Goal: Understand process/instructions: Learn how to perform a task or action

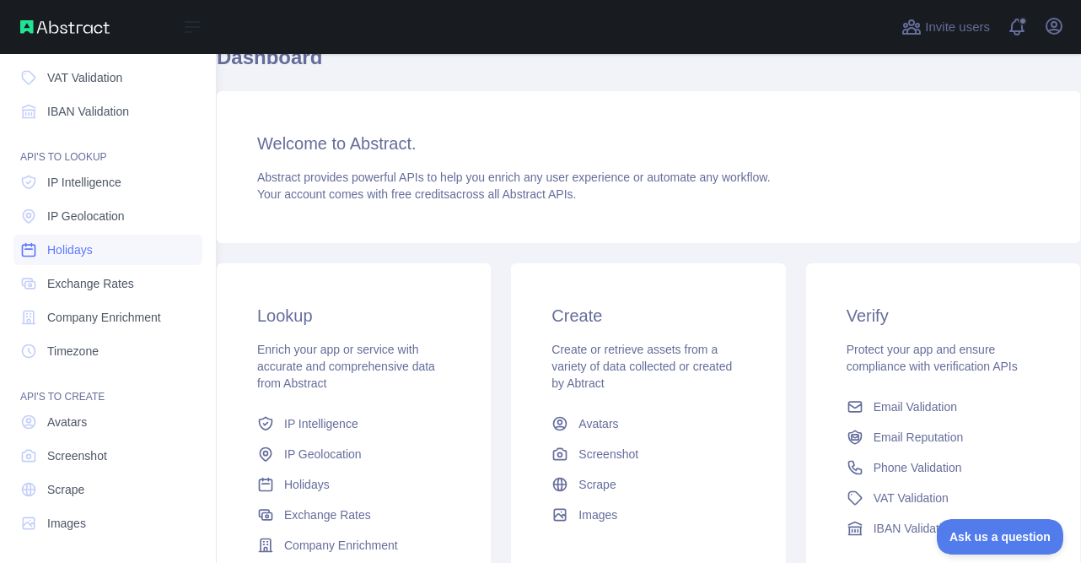
scroll to position [179, 0]
click at [65, 423] on span "Avatars" at bounding box center [67, 420] width 40 height 17
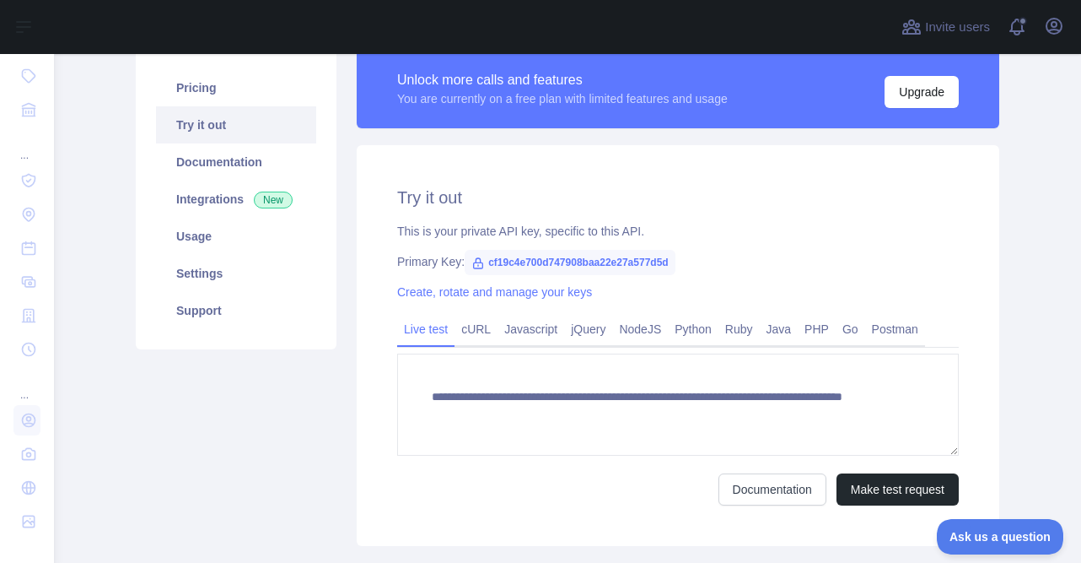
scroll to position [169, 0]
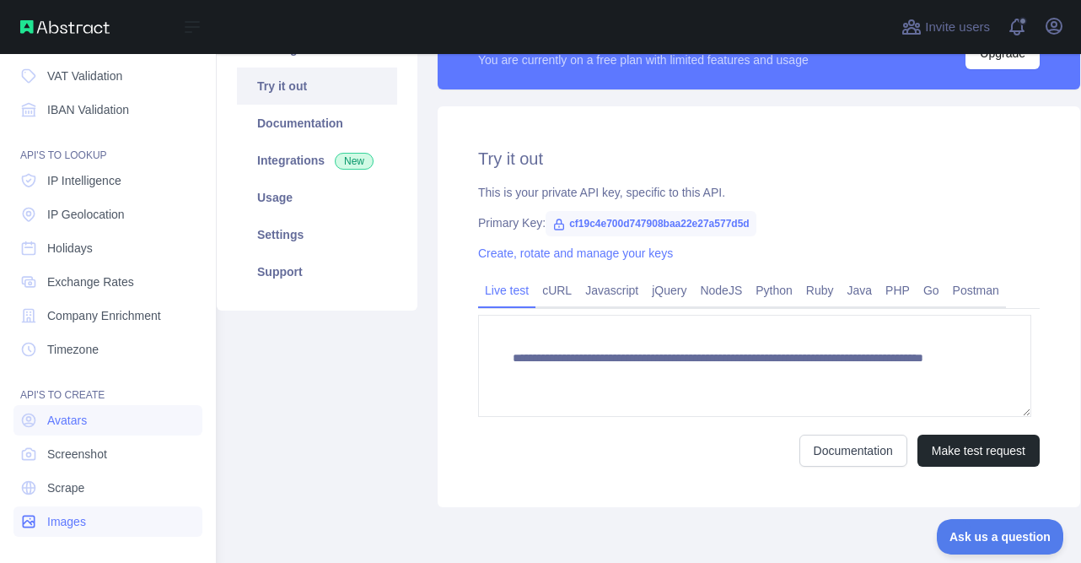
click at [65, 524] on span "Images" at bounding box center [66, 521] width 39 height 17
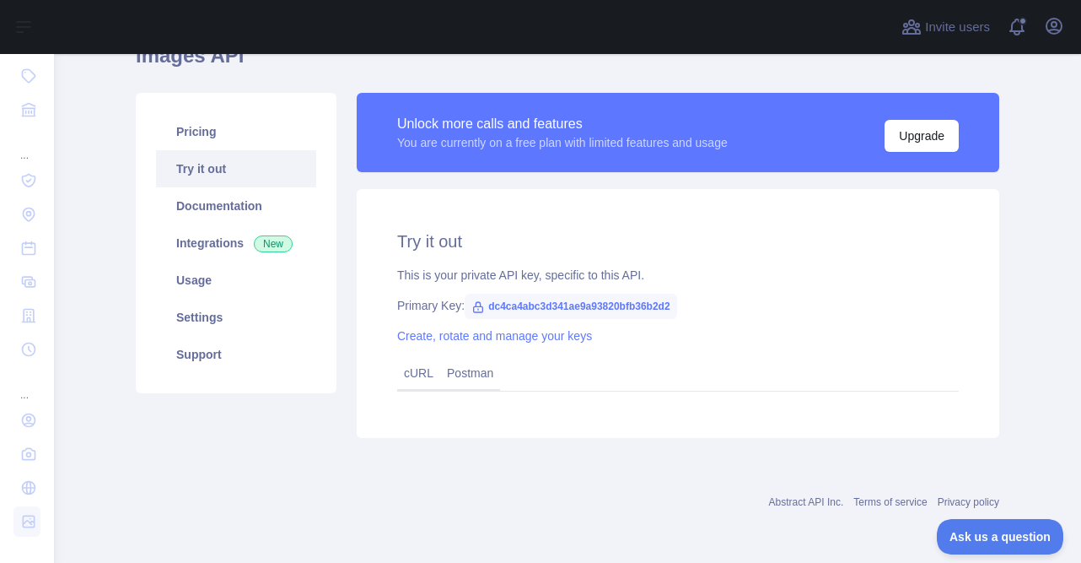
scroll to position [86, 0]
click at [404, 375] on link "cURL" at bounding box center [419, 372] width 30 height 13
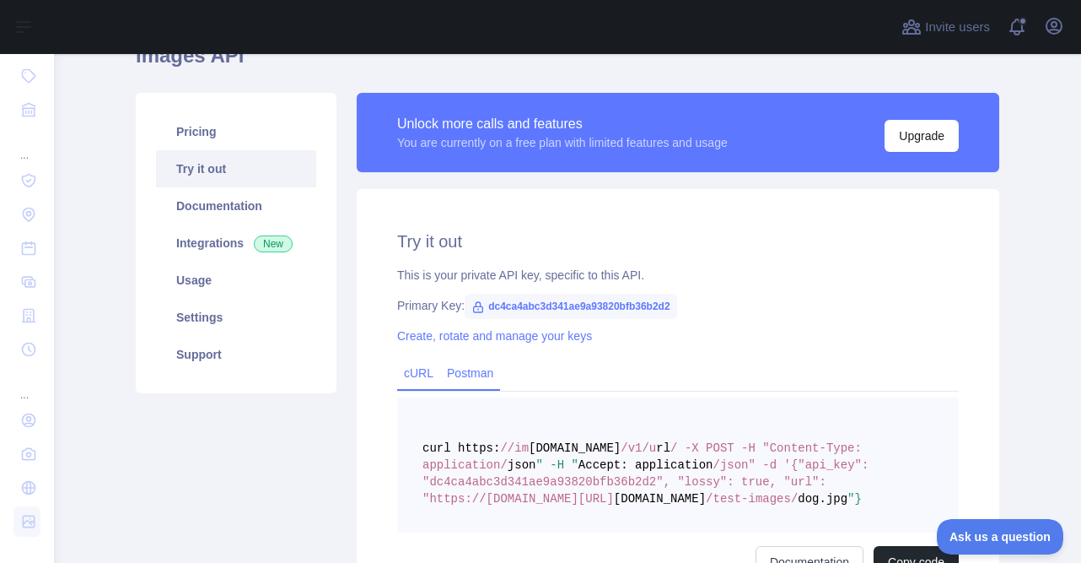
click at [467, 375] on link "Postman" at bounding box center [470, 372] width 60 height 27
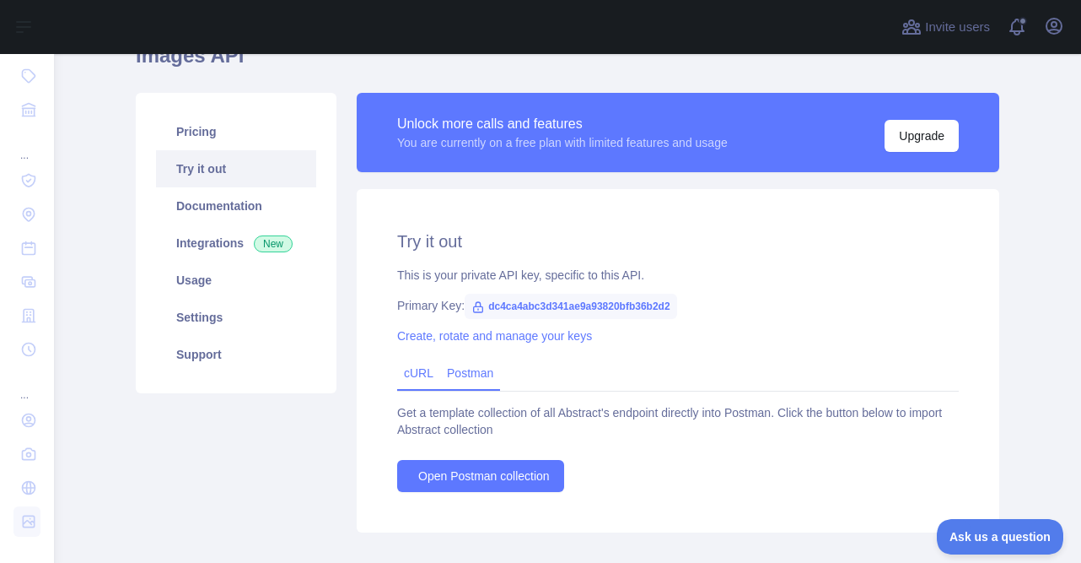
click at [419, 375] on link "cURL" at bounding box center [419, 372] width 30 height 13
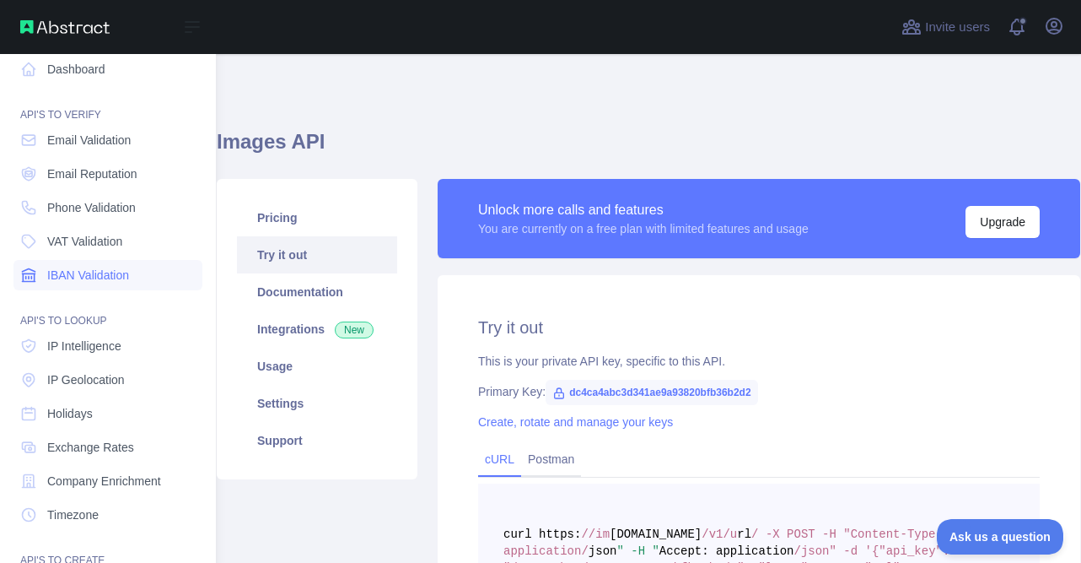
scroll to position [0, 0]
